Goal: Entertainment & Leisure: Consume media (video, audio)

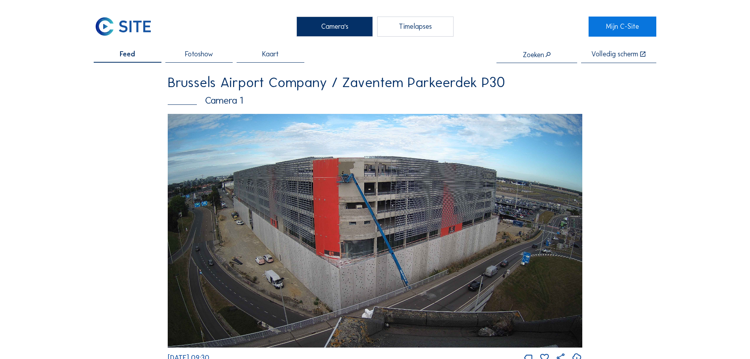
click at [425, 24] on div "Timelapses" at bounding box center [415, 27] width 76 height 20
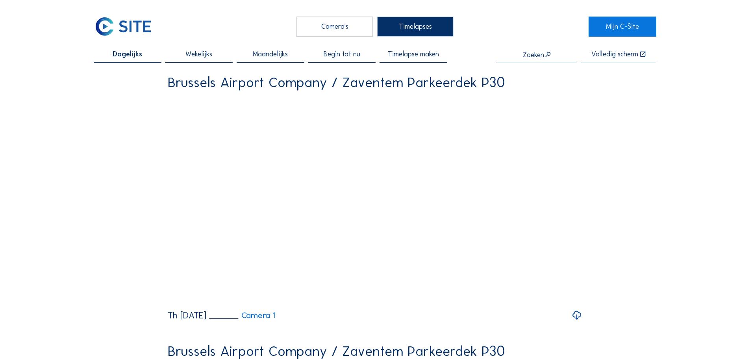
click at [350, 54] on span "Begin tot nu" at bounding box center [342, 54] width 37 height 7
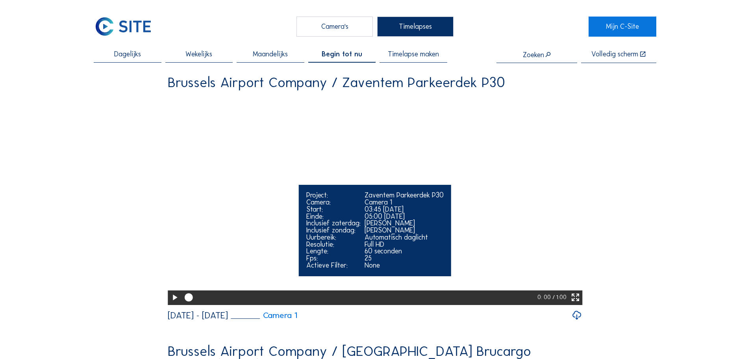
click at [170, 304] on icon at bounding box center [175, 297] width 10 height 12
